Goal: Information Seeking & Learning: Check status

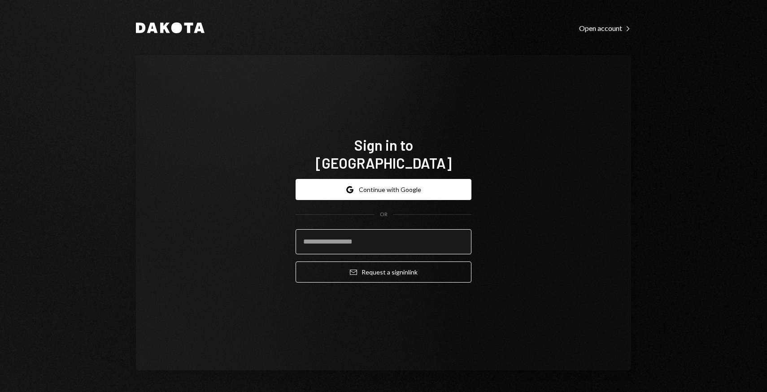
click at [328, 230] on input "email" at bounding box center [383, 241] width 176 height 25
type input "**********"
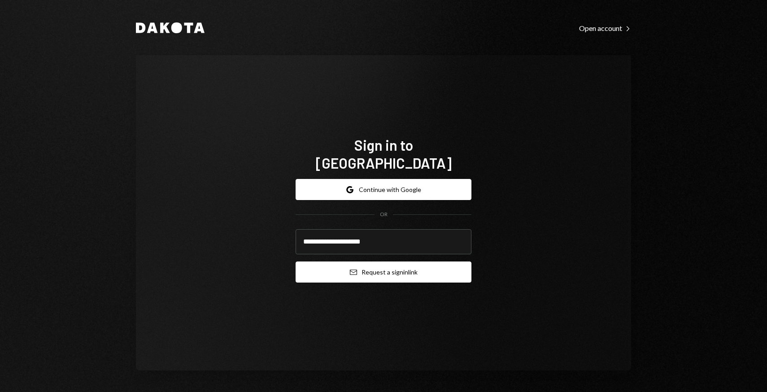
click at [354, 269] on icon "Email" at bounding box center [353, 272] width 7 height 7
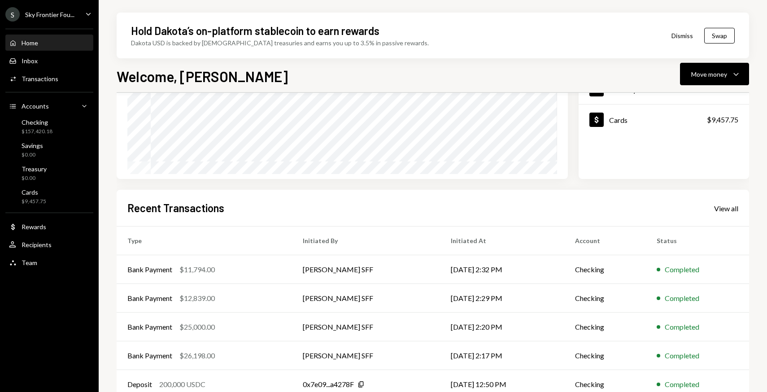
scroll to position [148, 0]
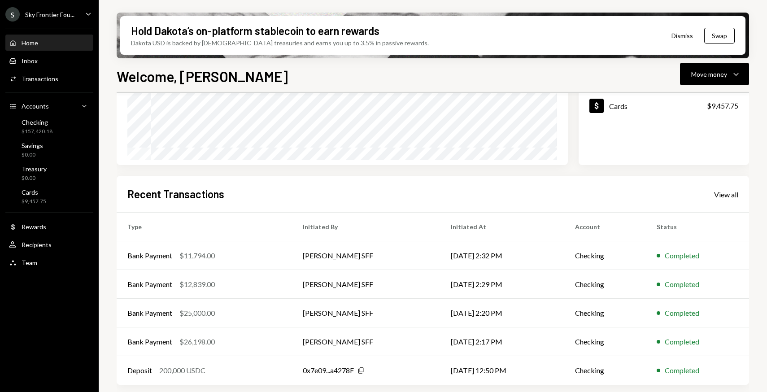
click at [77, 9] on div "S Sky Frontier Fou... Caret Down" at bounding box center [49, 14] width 99 height 14
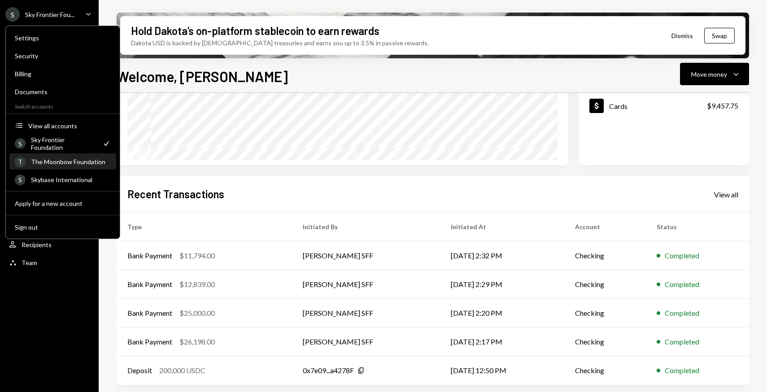
click at [65, 161] on div "The Moonbow Foundation" at bounding box center [71, 162] width 80 height 8
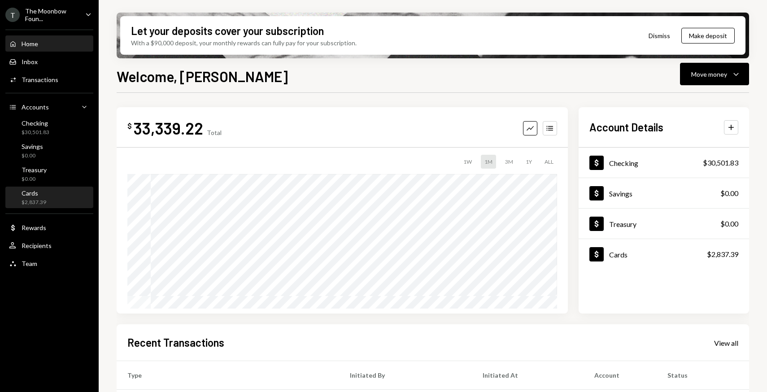
click at [66, 192] on div "Cards $2,837.39" at bounding box center [49, 197] width 81 height 17
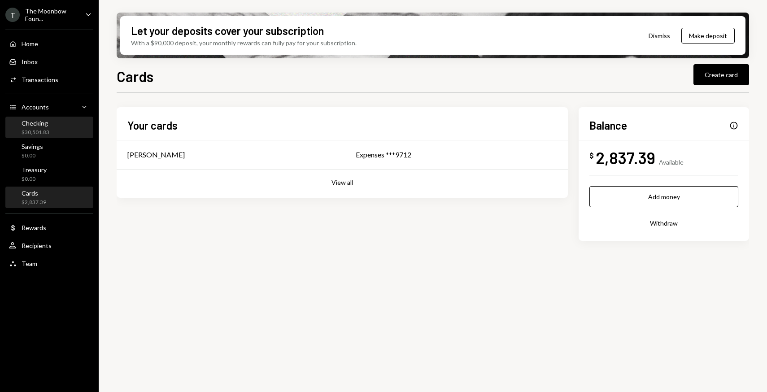
click at [68, 133] on div "Checking $30,501.83" at bounding box center [49, 127] width 81 height 17
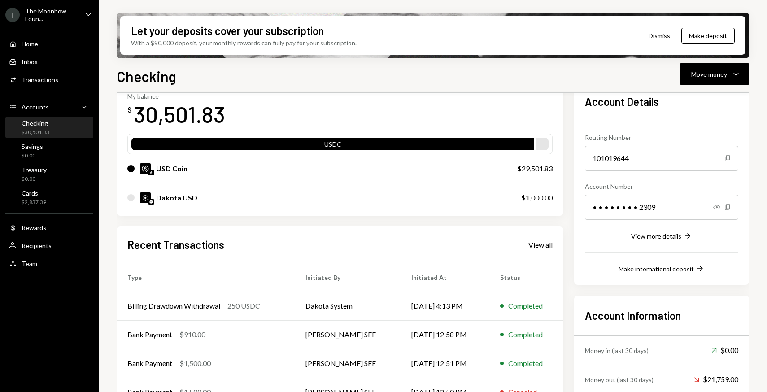
scroll to position [104, 0]
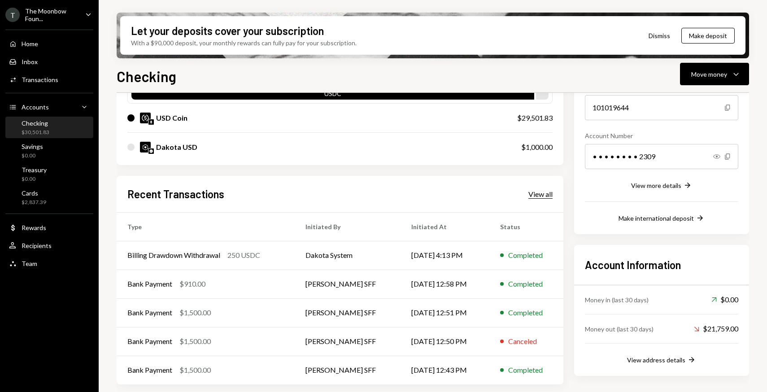
click at [534, 195] on div "View all" at bounding box center [540, 194] width 24 height 9
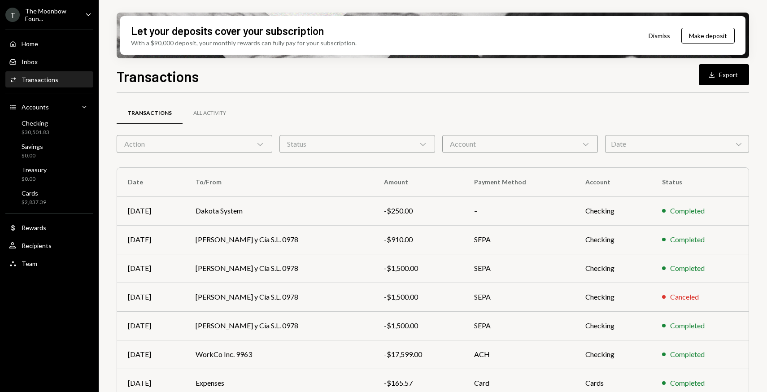
click at [612, 144] on div "Date Chevron Down" at bounding box center [677, 144] width 144 height 18
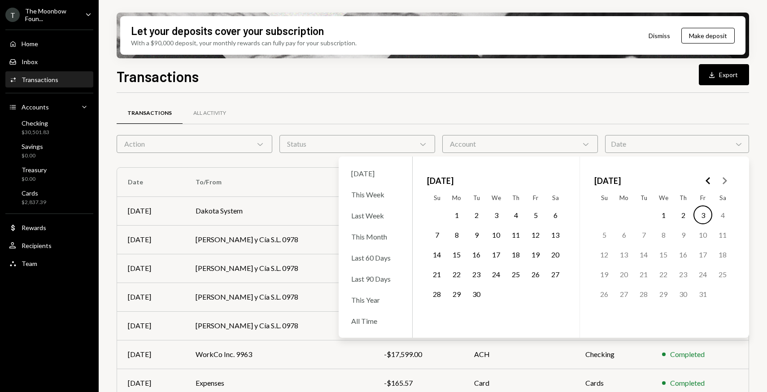
click at [460, 217] on button "1" at bounding box center [456, 214] width 19 height 19
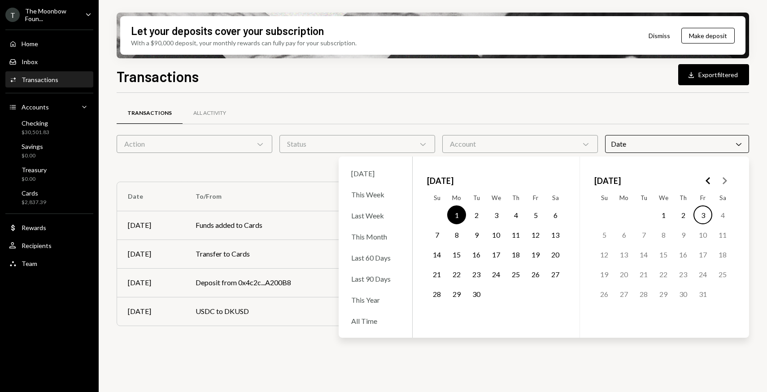
click at [479, 296] on button "30" at bounding box center [476, 293] width 19 height 19
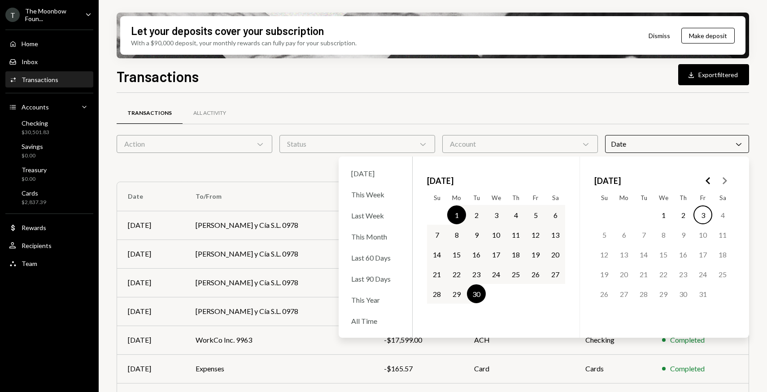
click at [498, 151] on div "Account Chevron Down" at bounding box center [520, 144] width 156 height 18
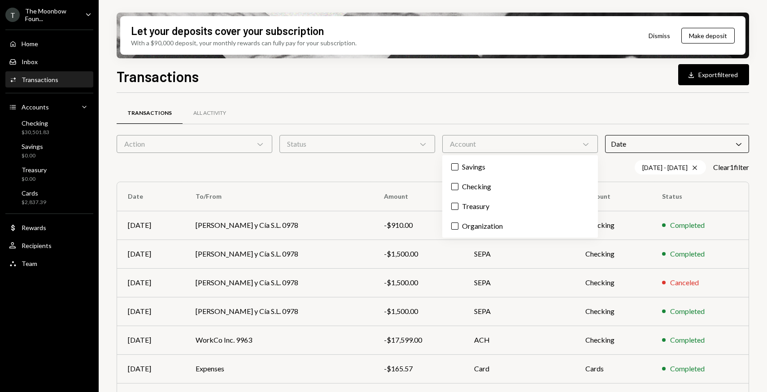
click at [387, 142] on div "Status Chevron Down" at bounding box center [357, 144] width 156 height 18
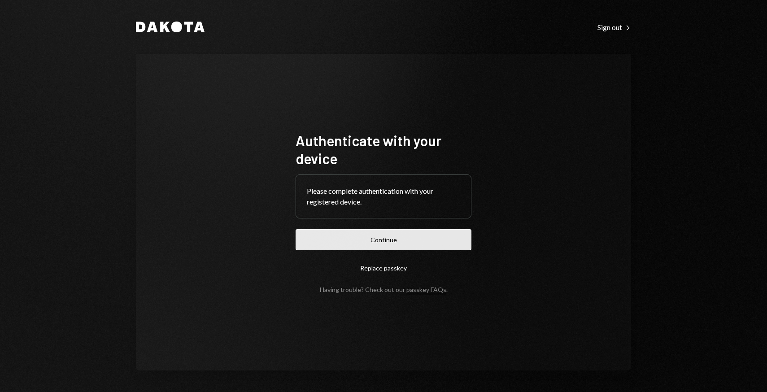
click at [335, 234] on button "Continue" at bounding box center [383, 239] width 176 height 21
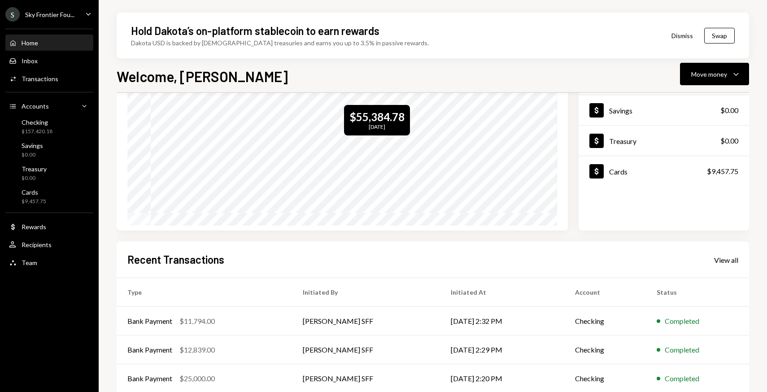
scroll to position [148, 0]
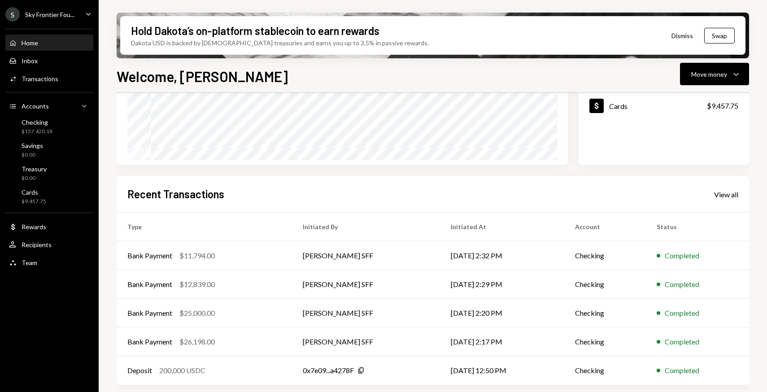
click at [370, 179] on div "Recent Transactions View all Type Initiated By Initiated At Account Status Bank…" at bounding box center [433, 280] width 632 height 209
click at [82, 11] on div "S Sky Frontier Fou... Caret Down" at bounding box center [49, 14] width 99 height 14
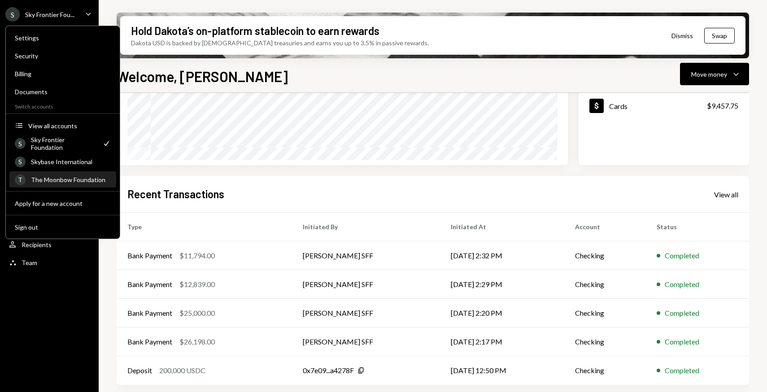
click at [57, 178] on div "The Moonbow Foundation" at bounding box center [71, 180] width 80 height 8
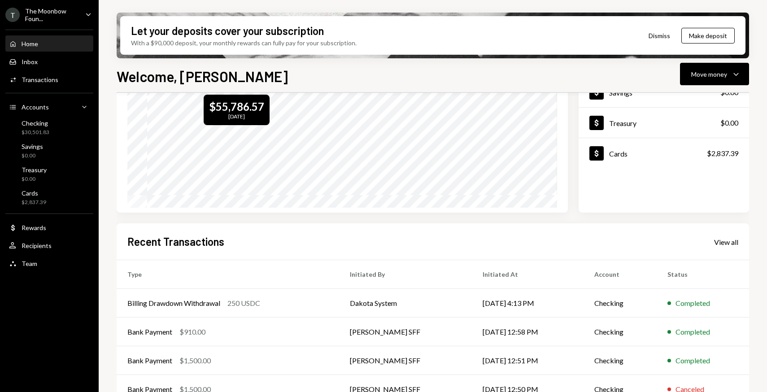
scroll to position [148, 0]
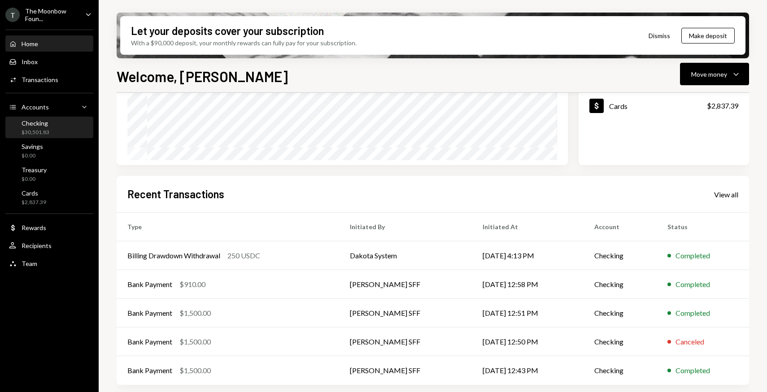
click at [52, 124] on div "Checking $30,501.83" at bounding box center [49, 127] width 81 height 17
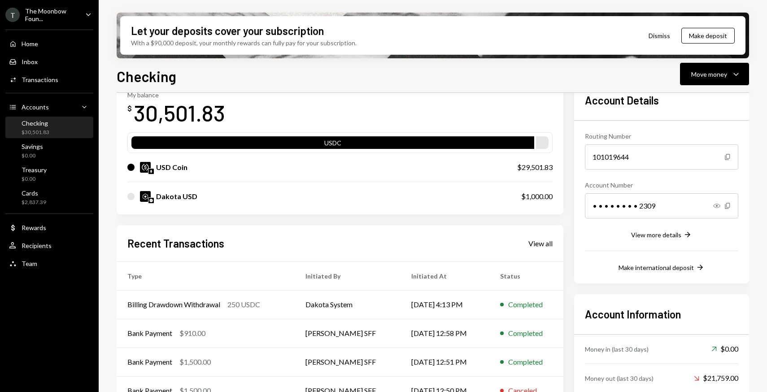
scroll to position [104, 0]
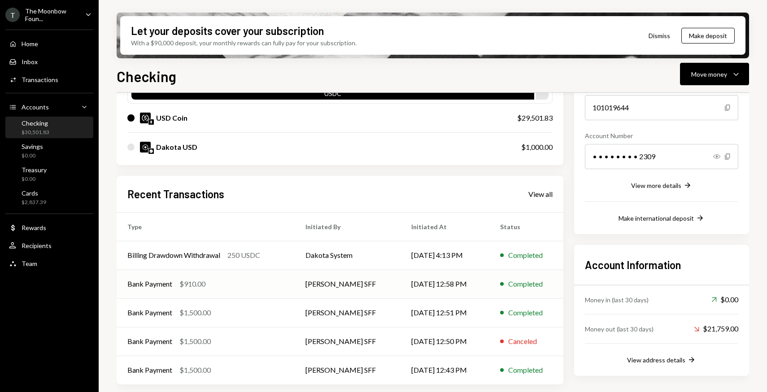
click at [174, 290] on td "Bank Payment $910.00" at bounding box center [206, 283] width 178 height 29
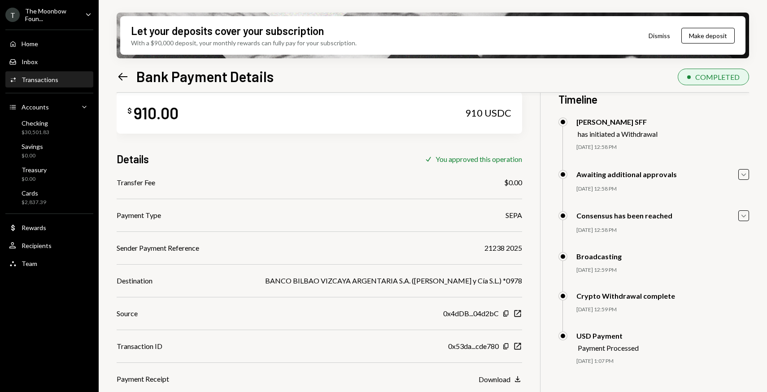
scroll to position [72, 0]
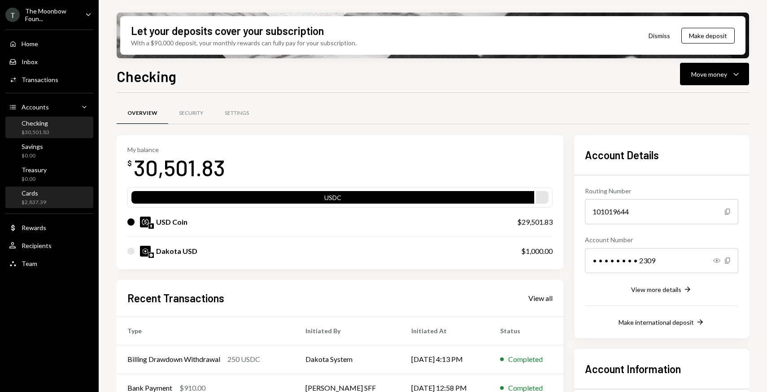
click at [78, 204] on div "Cards $2,837.39" at bounding box center [49, 197] width 81 height 17
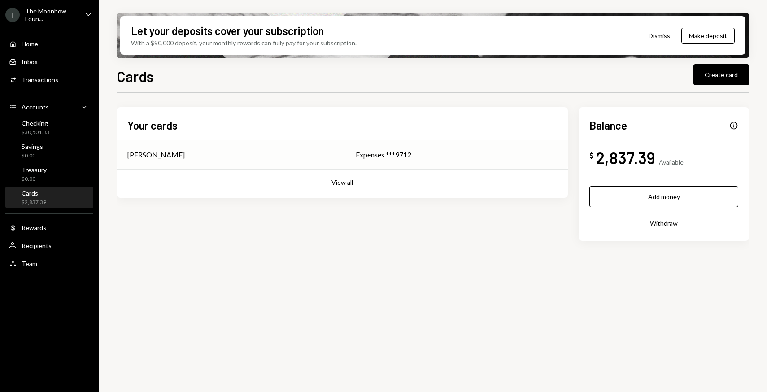
click at [189, 162] on td "[PERSON_NAME]" at bounding box center [231, 154] width 228 height 29
click at [54, 129] on div "Checking $30,501.83" at bounding box center [49, 127] width 81 height 17
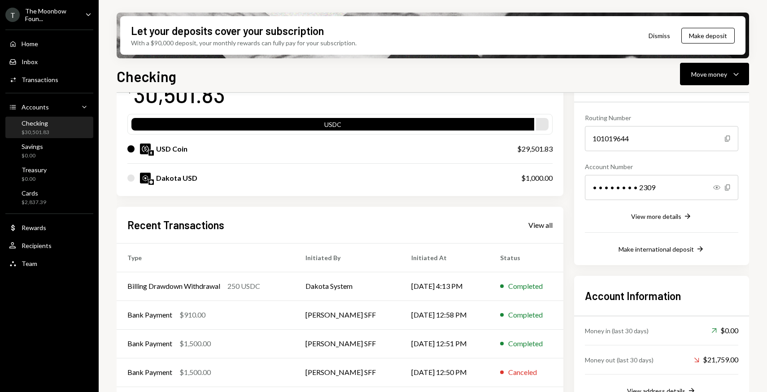
scroll to position [104, 0]
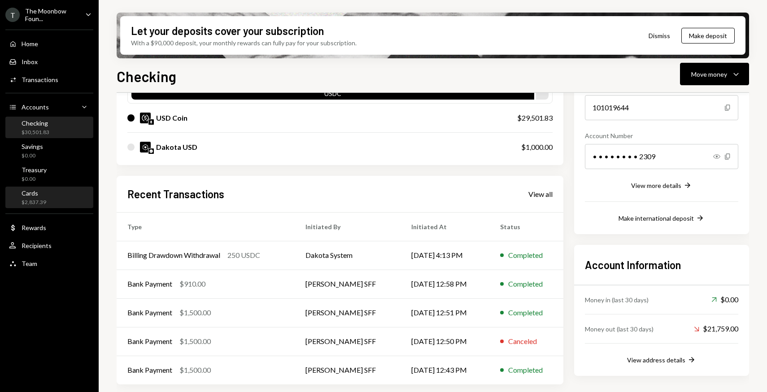
click at [25, 199] on div "$2,837.39" at bounding box center [34, 203] width 25 height 8
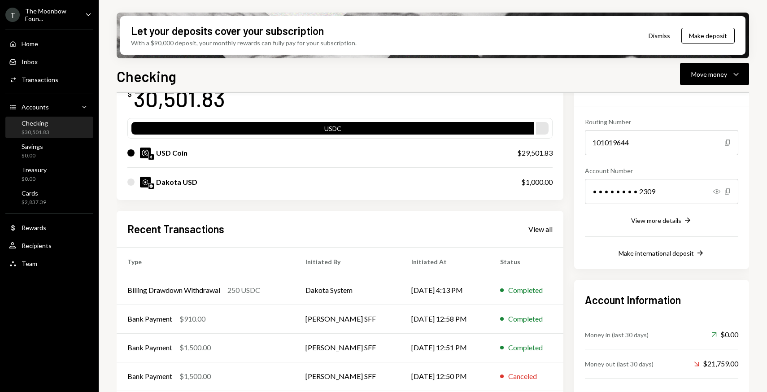
scroll to position [104, 0]
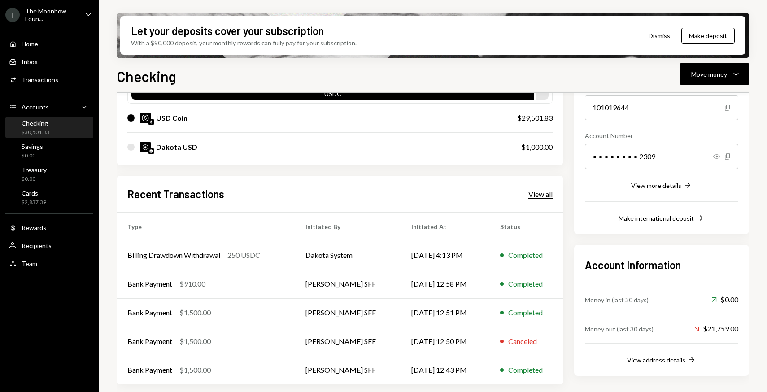
click at [535, 191] on div "View all" at bounding box center [540, 194] width 24 height 9
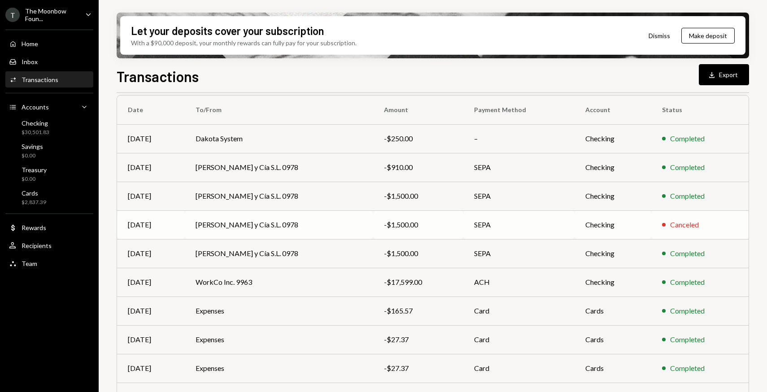
scroll to position [119, 0]
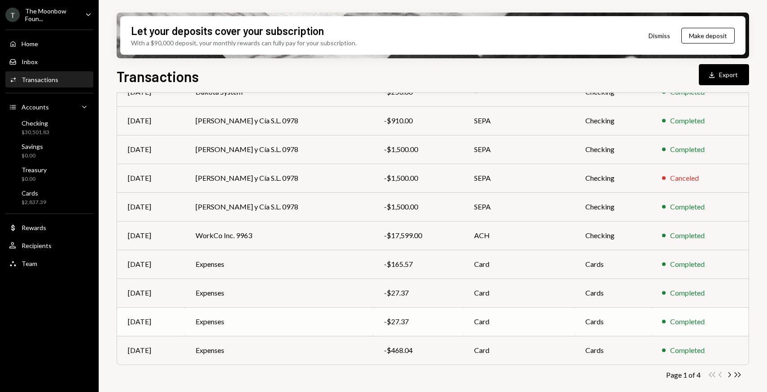
click at [318, 309] on td "Expenses" at bounding box center [279, 321] width 188 height 29
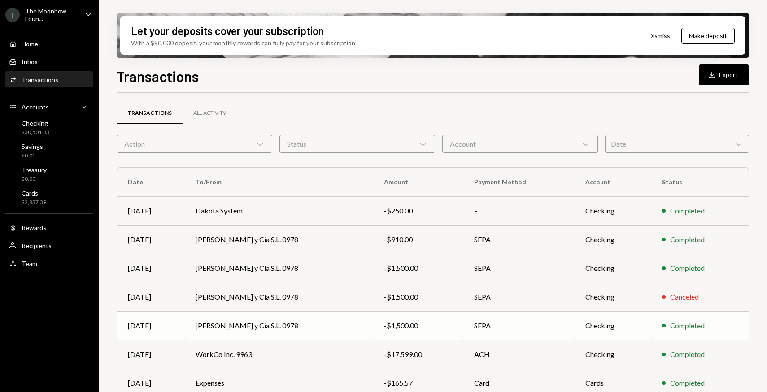
scroll to position [119, 0]
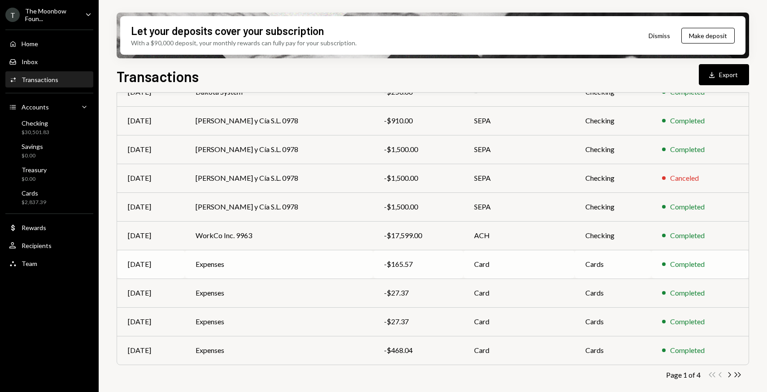
click at [253, 272] on td "Expenses" at bounding box center [279, 264] width 188 height 29
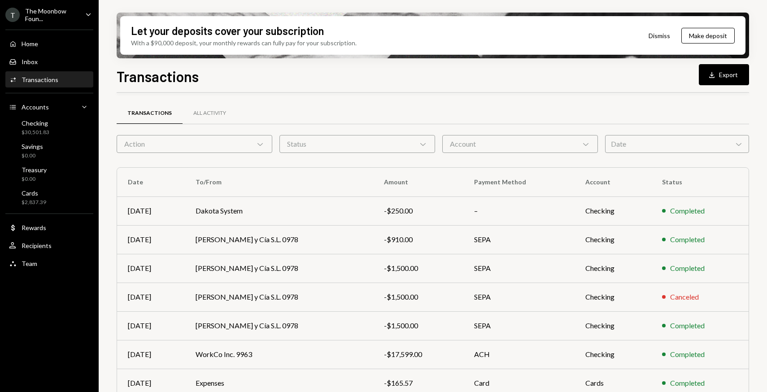
scroll to position [119, 0]
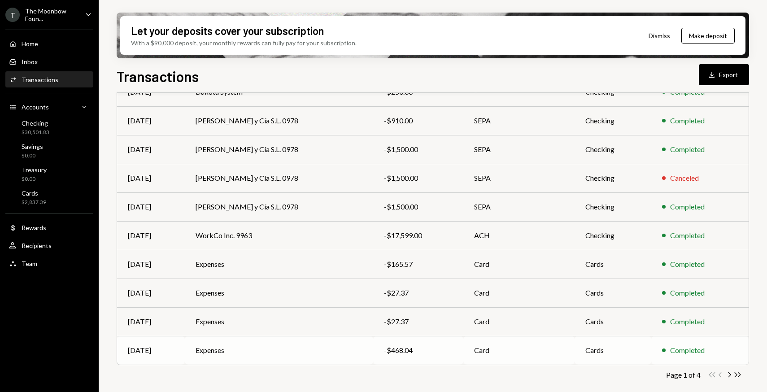
click at [256, 351] on td "Expenses" at bounding box center [279, 350] width 188 height 29
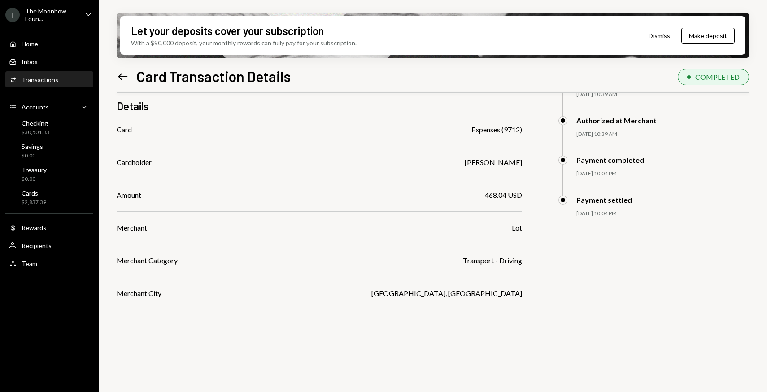
scroll to position [71, 0]
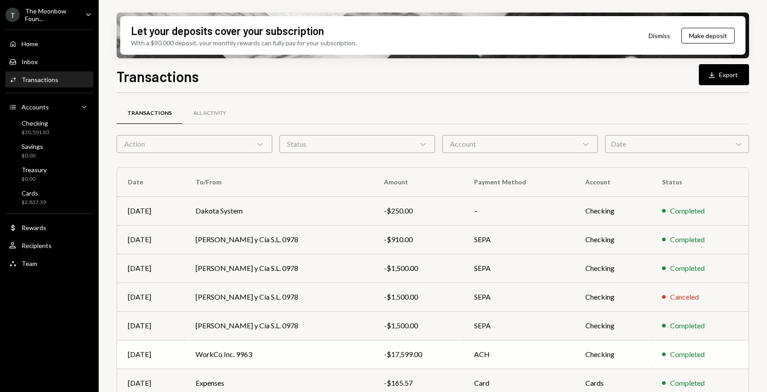
scroll to position [119, 0]
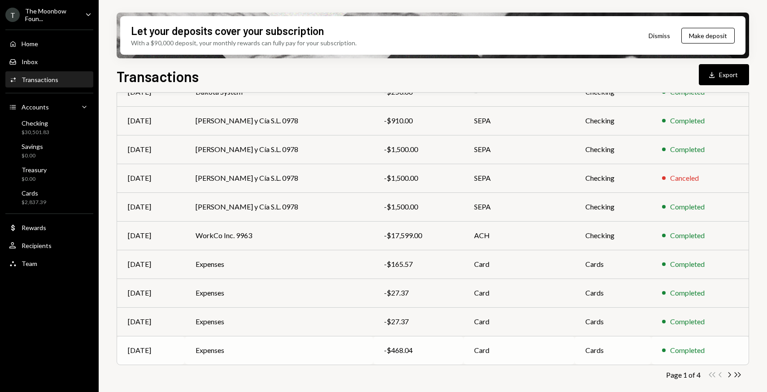
click at [255, 360] on td "Expenses" at bounding box center [279, 350] width 188 height 29
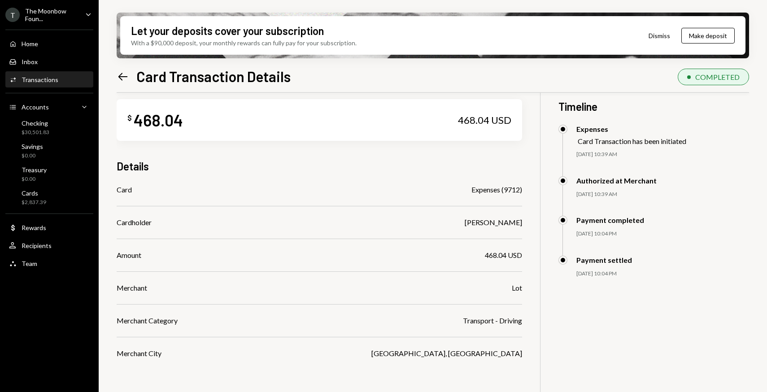
scroll to position [9, 0]
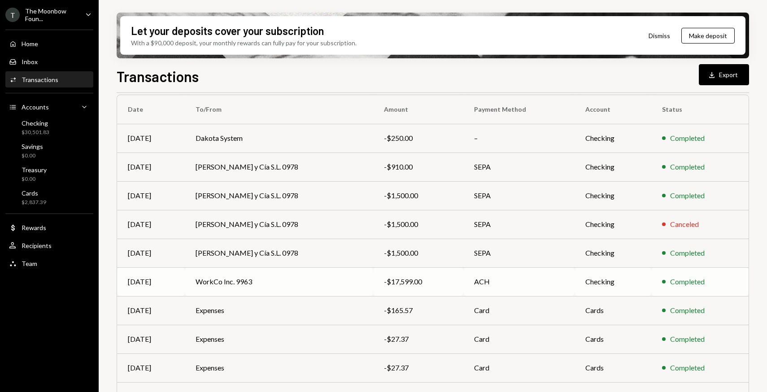
scroll to position [119, 0]
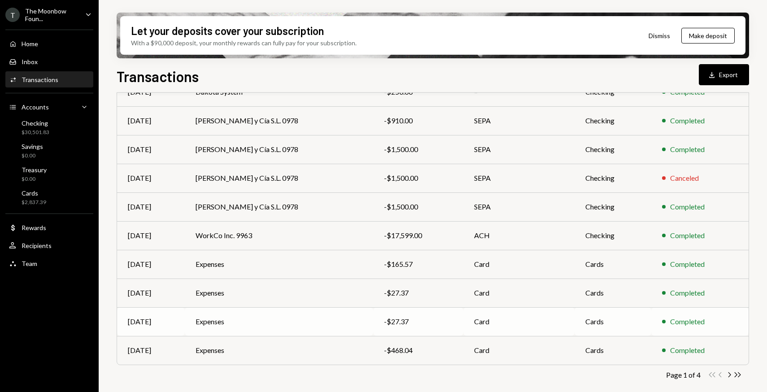
click at [235, 322] on td "Expenses" at bounding box center [279, 321] width 188 height 29
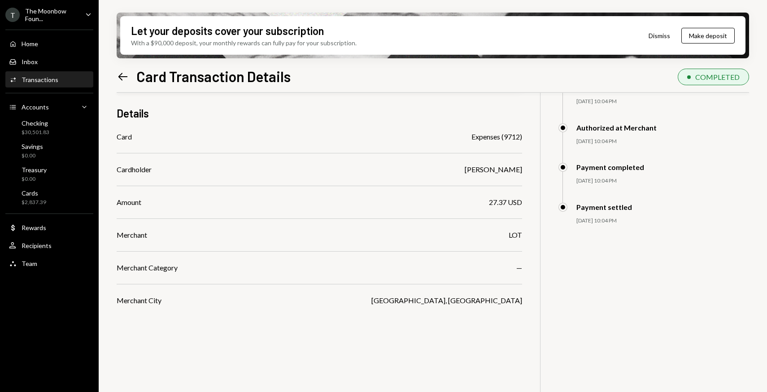
scroll to position [72, 0]
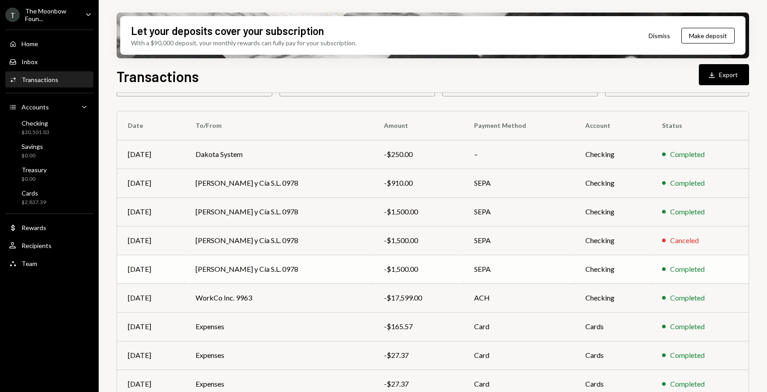
scroll to position [119, 0]
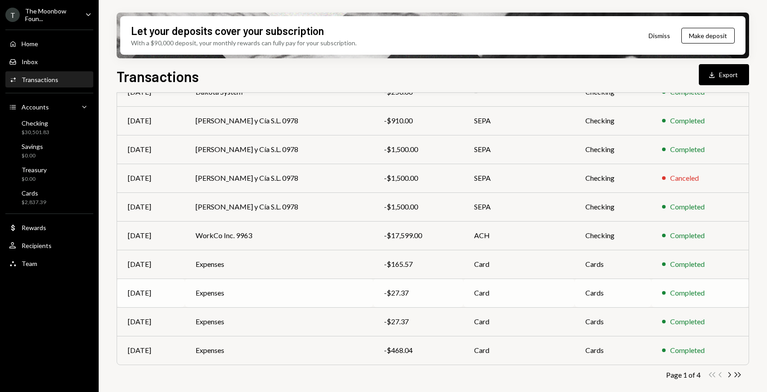
click at [216, 297] on td "Expenses" at bounding box center [279, 292] width 188 height 29
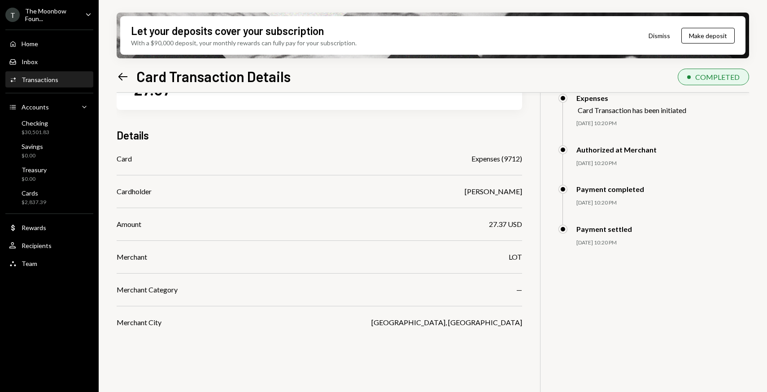
scroll to position [49, 0]
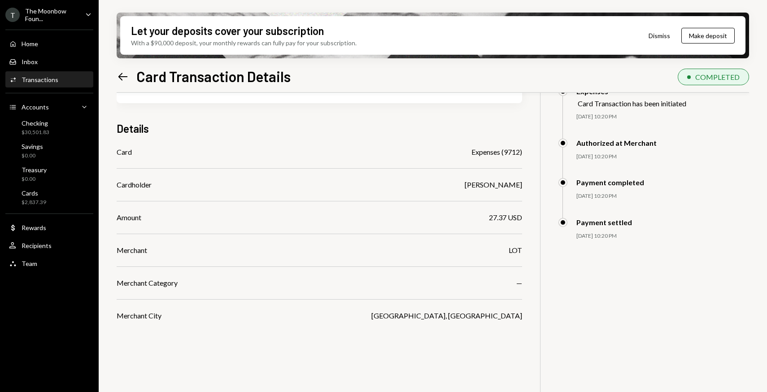
click at [216, 297] on div "Card Expenses (9712) Cardholder [PERSON_NAME] Amount 27.37 USD Merchant LOT Mer…" at bounding box center [319, 234] width 405 height 174
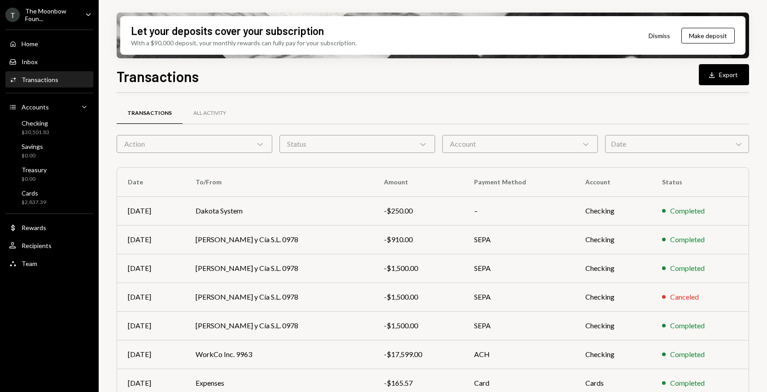
scroll to position [119, 0]
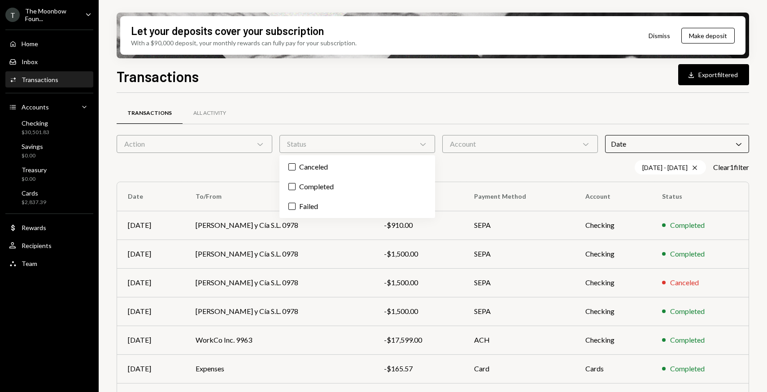
click at [472, 141] on div "Account Chevron Down" at bounding box center [520, 144] width 156 height 18
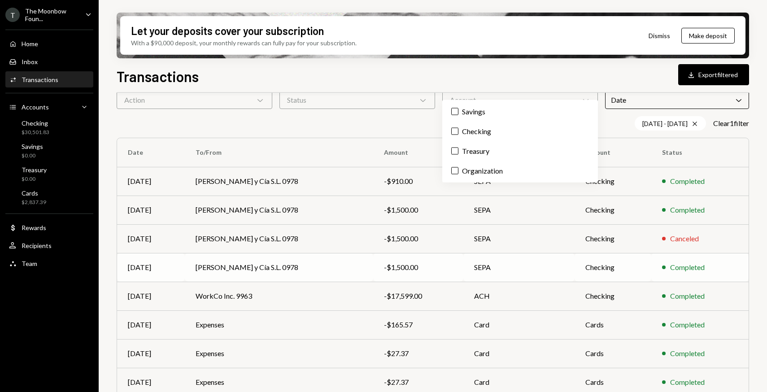
scroll to position [42, 0]
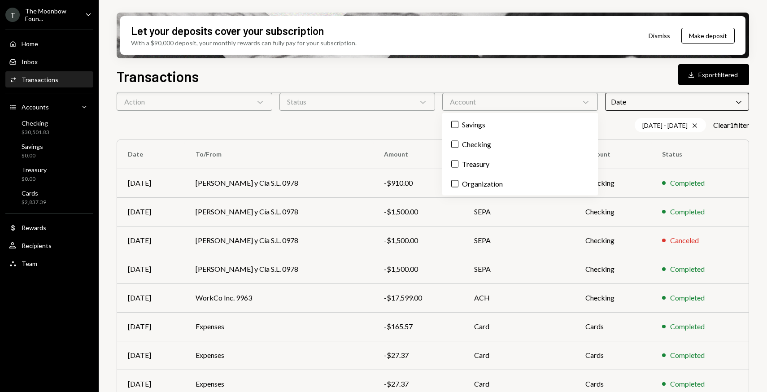
click at [407, 124] on div "[DATE] - [DATE] Cross Clear 1 filter" at bounding box center [433, 125] width 632 height 14
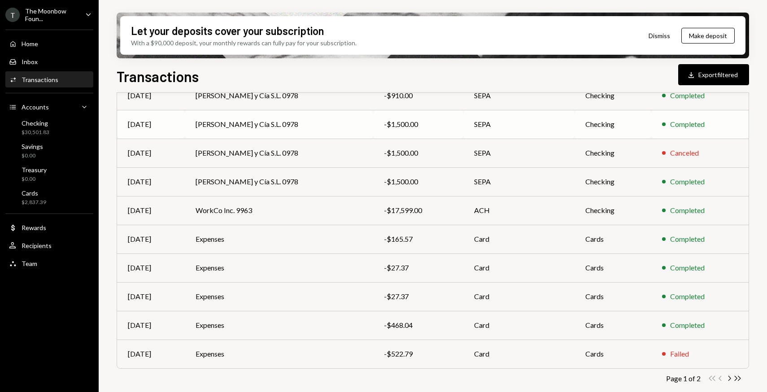
scroll to position [133, 0]
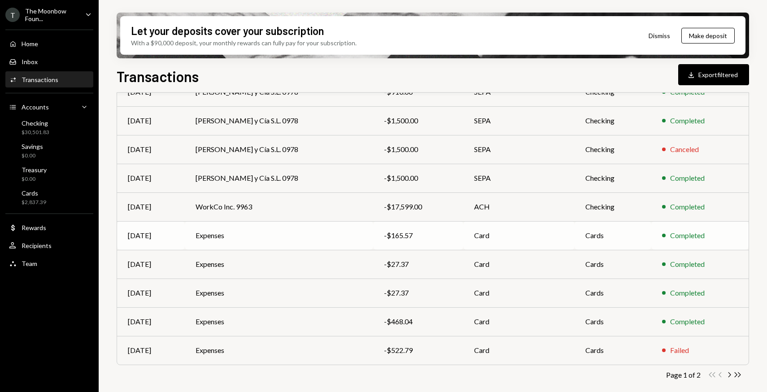
click at [434, 240] on div "-$165.57" at bounding box center [418, 235] width 69 height 11
